Goal: Task Accomplishment & Management: Manage account settings

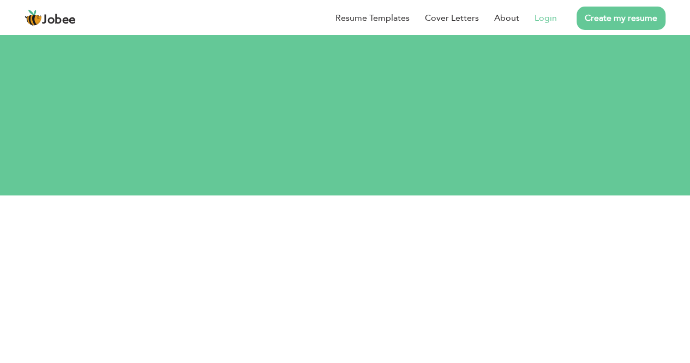
click at [546, 19] on link "Login" at bounding box center [545, 17] width 22 height 13
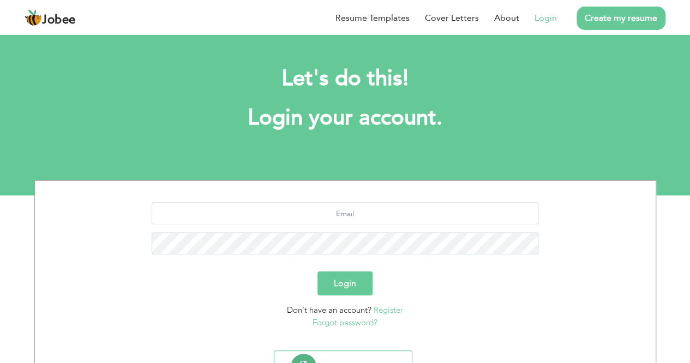
click at [546, 19] on link "Login" at bounding box center [545, 17] width 22 height 13
click at [361, 209] on input "text" at bounding box center [345, 213] width 387 height 22
type input "ahmedumair358@gmail.com"
click at [317, 271] on button "Login" at bounding box center [344, 283] width 55 height 24
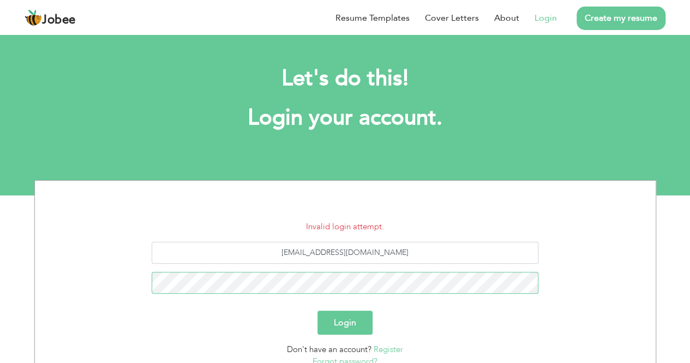
click at [317, 310] on button "Login" at bounding box center [344, 322] width 55 height 24
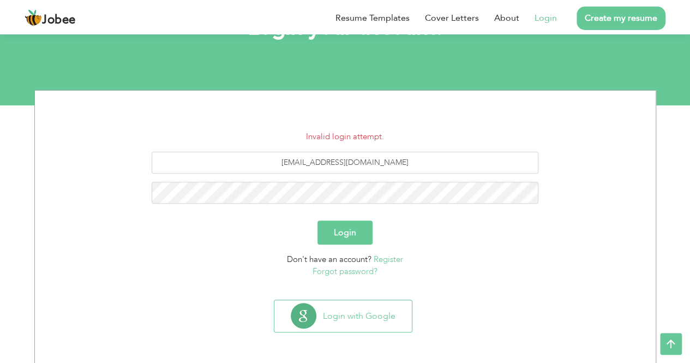
scroll to position [89, 0]
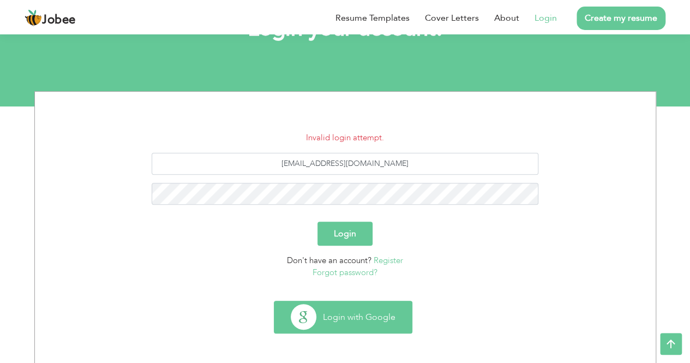
click at [370, 309] on button "Login with Google" at bounding box center [342, 317] width 137 height 32
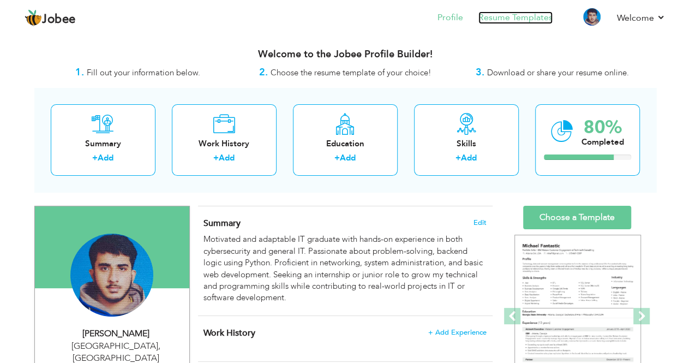
click at [496, 15] on link "Resume Templates" at bounding box center [515, 17] width 74 height 13
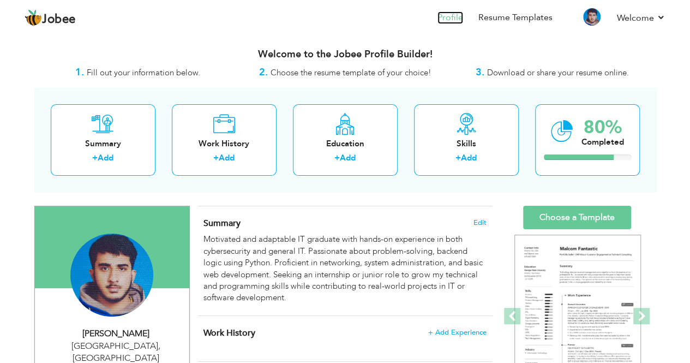
click at [459, 19] on link "Profile" at bounding box center [450, 17] width 26 height 13
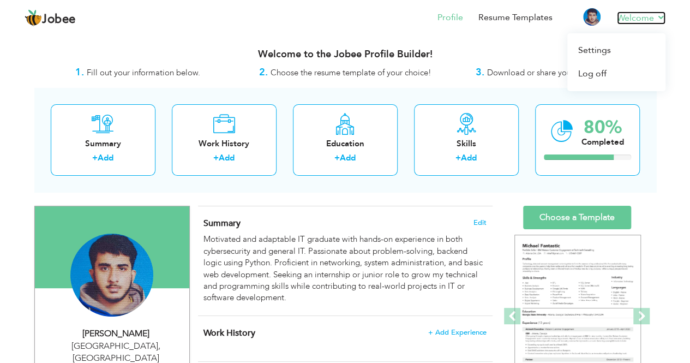
click at [645, 16] on link "Welcome" at bounding box center [641, 17] width 49 height 13
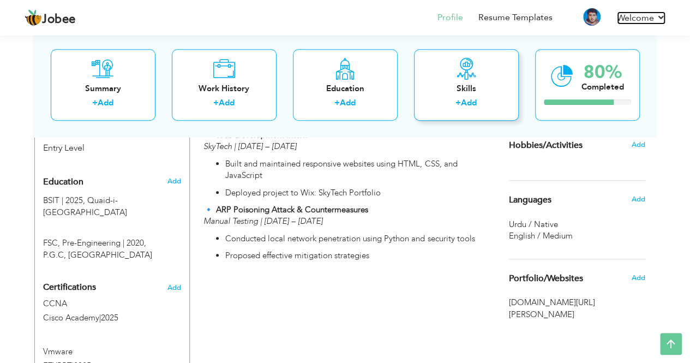
scroll to position [577, 0]
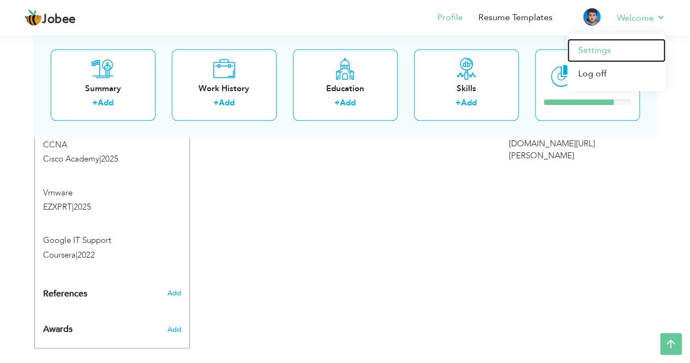
click at [600, 51] on link "Settings" at bounding box center [616, 50] width 98 height 23
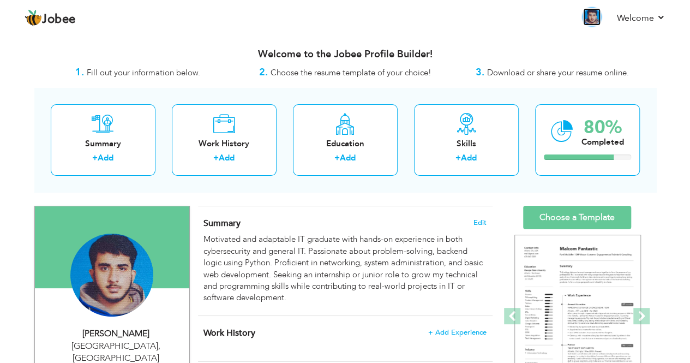
click at [593, 21] on img at bounding box center [591, 16] width 17 height 17
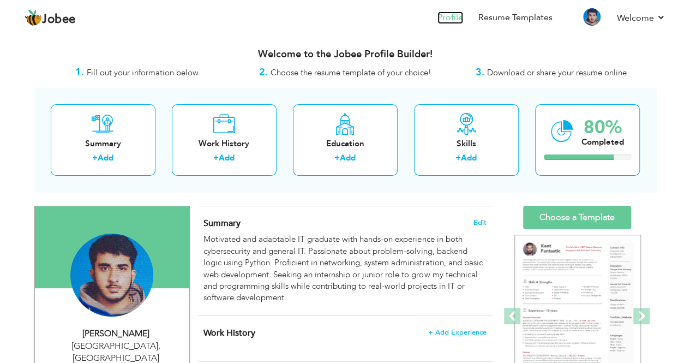
click at [455, 16] on link "Profile" at bounding box center [450, 17] width 26 height 13
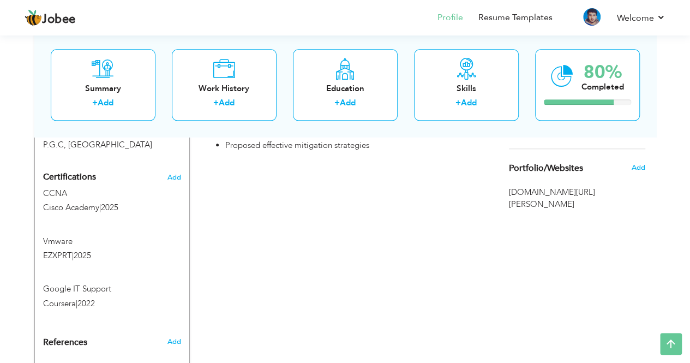
scroll to position [565, 0]
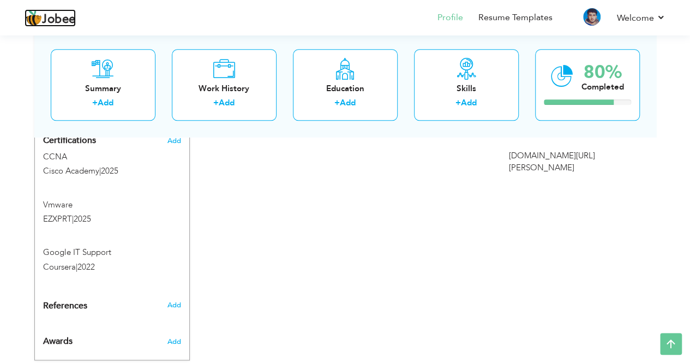
click at [44, 22] on span "Jobee" at bounding box center [59, 20] width 34 height 12
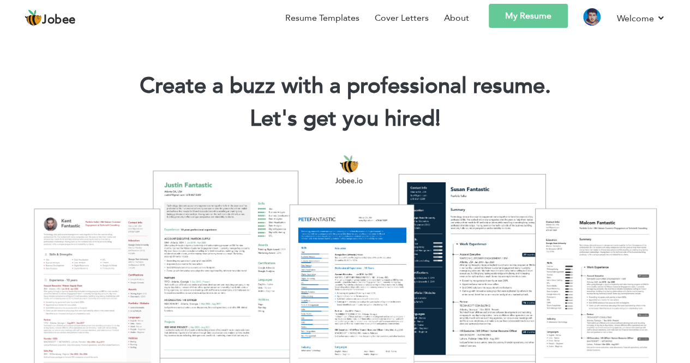
click at [513, 18] on link "My Resume" at bounding box center [528, 16] width 79 height 24
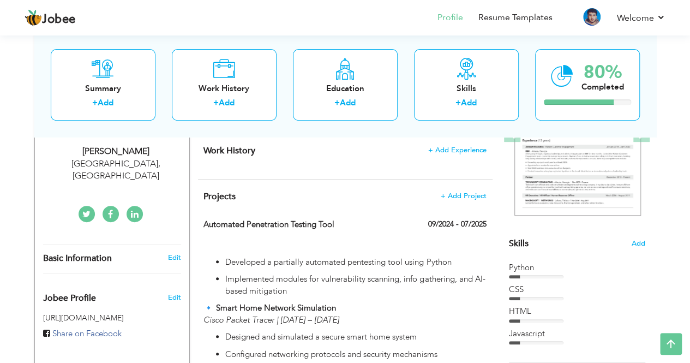
scroll to position [49, 0]
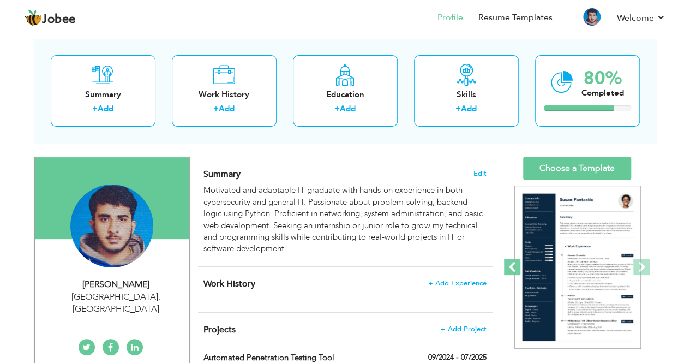
click at [515, 263] on span at bounding box center [512, 267] width 16 height 16
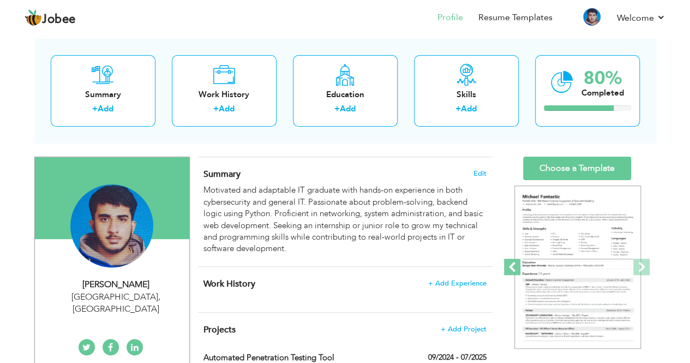
click at [515, 263] on span at bounding box center [512, 267] width 16 height 16
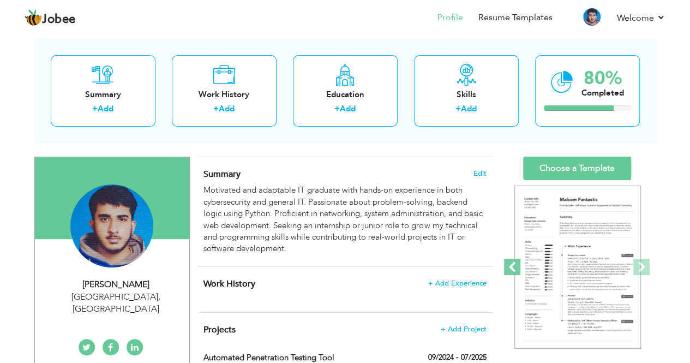
click at [515, 263] on span at bounding box center [512, 267] width 16 height 16
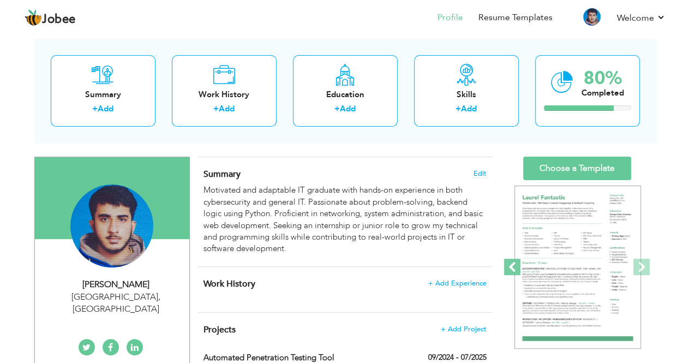
click at [515, 263] on span at bounding box center [512, 267] width 16 height 16
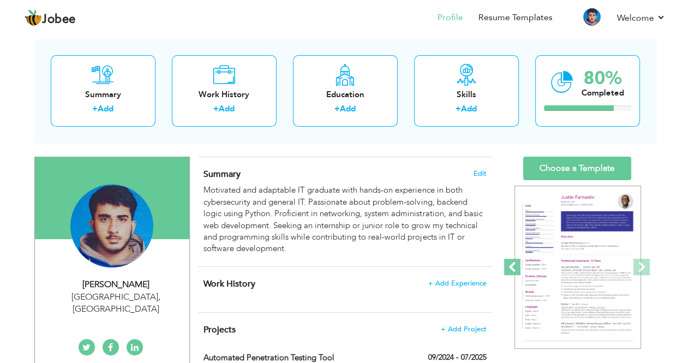
click at [515, 263] on span at bounding box center [512, 267] width 16 height 16
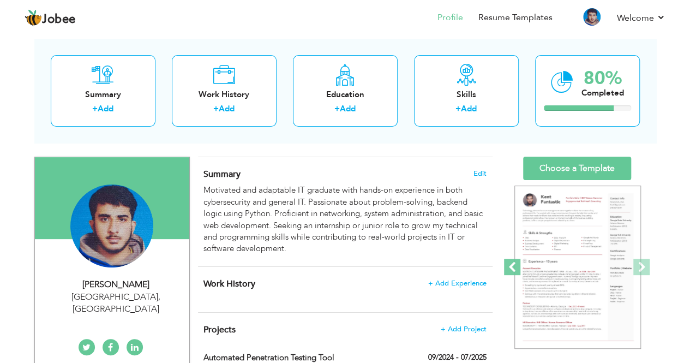
click at [515, 263] on span at bounding box center [512, 267] width 16 height 16
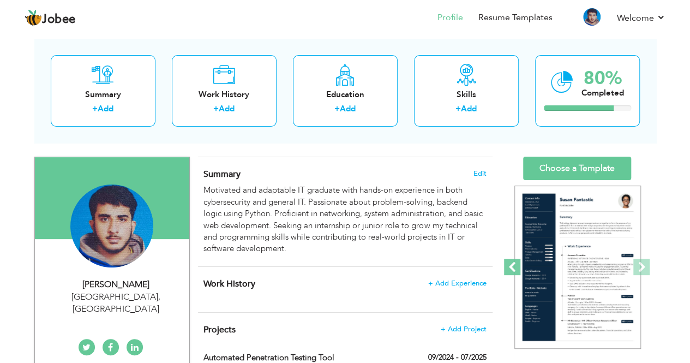
click at [515, 263] on span at bounding box center [512, 267] width 16 height 16
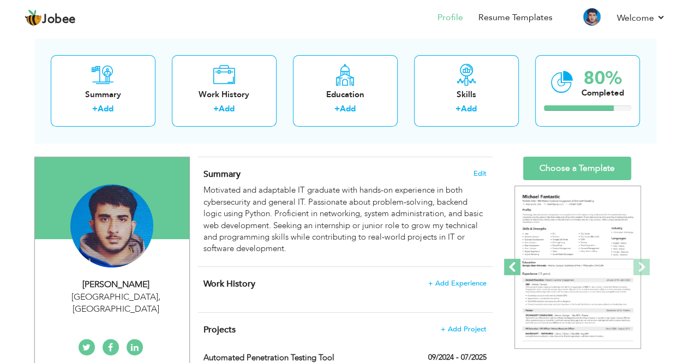
click at [515, 263] on span at bounding box center [512, 267] width 16 height 16
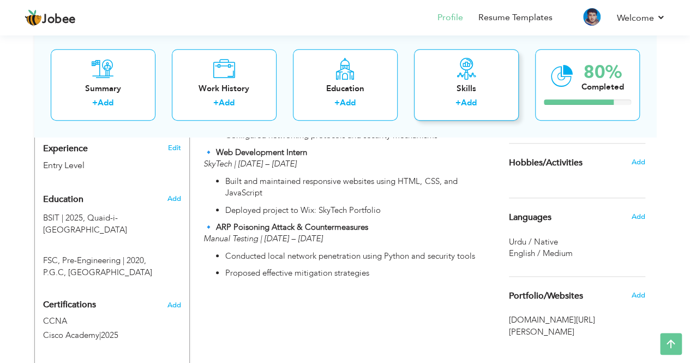
scroll to position [0, 0]
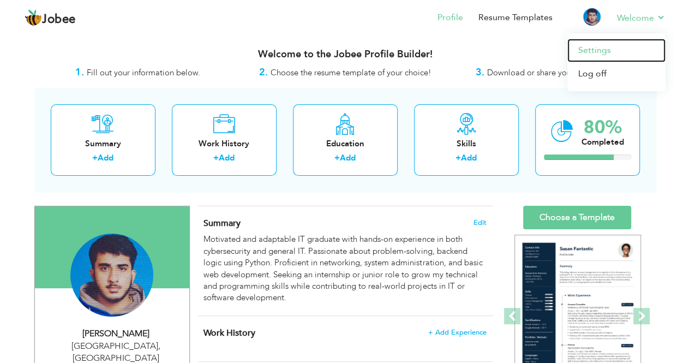
click at [597, 49] on link "Settings" at bounding box center [616, 50] width 98 height 23
